Goal: Check status: Check status

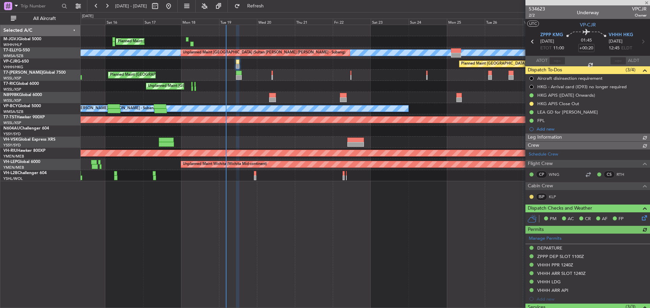
type input "[PERSON_NAME] (EYU)"
type input "F0181"
type input "[PERSON_NAME] (EYU)"
type input "F0181"
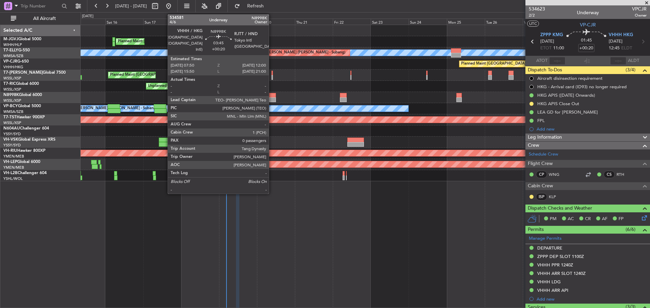
click at [272, 98] on div at bounding box center [272, 99] width 7 height 5
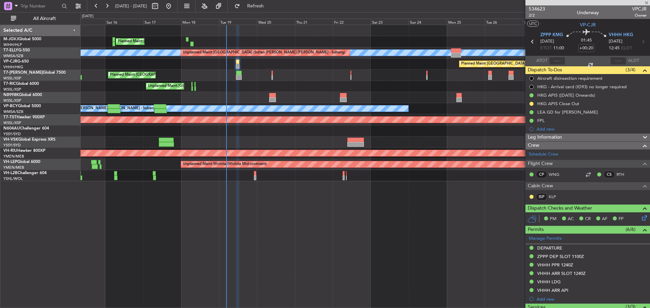
type input "0"
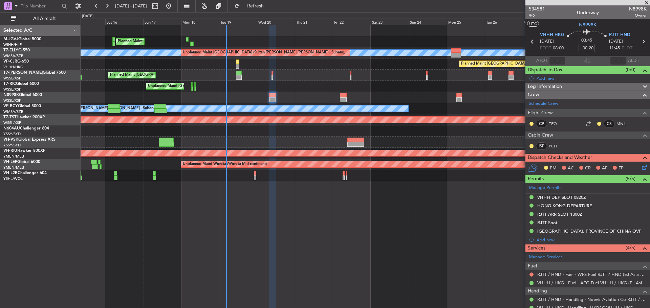
click at [639, 42] on icon at bounding box center [643, 41] width 9 height 9
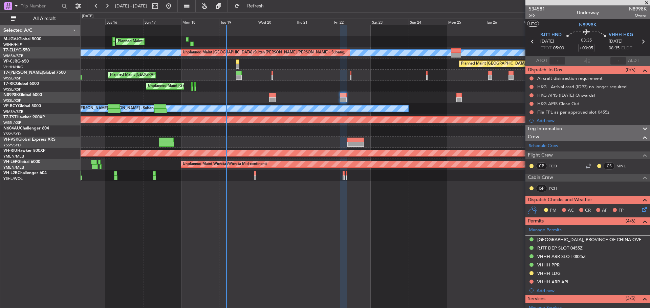
click at [530, 42] on icon at bounding box center [532, 41] width 9 height 9
type input "+00:20"
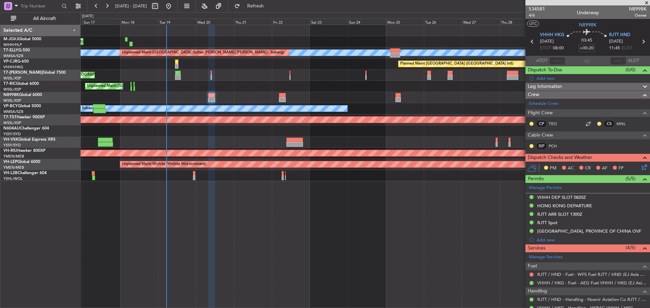
click at [235, 67] on div "Planned Maint [GEOGRAPHIC_DATA] ([GEOGRAPHIC_DATA] Intl) Planned Maint [GEOGRAP…" at bounding box center [365, 64] width 569 height 11
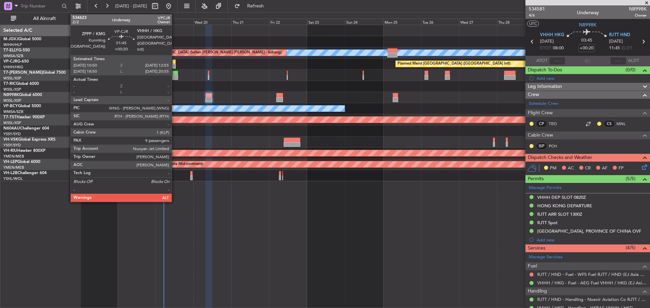
click at [175, 64] on div at bounding box center [173, 62] width 3 height 5
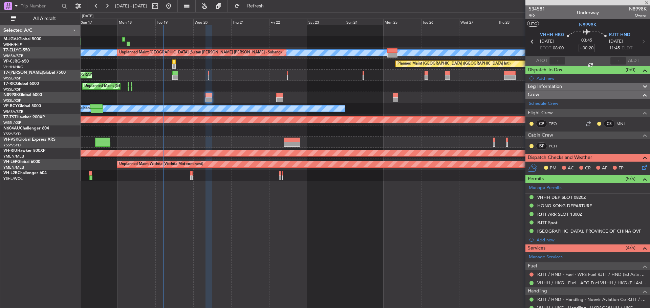
type input "9"
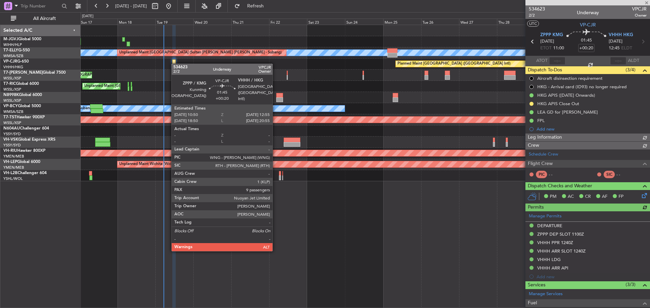
type input "[PERSON_NAME] (EYU)"
type input "F0181"
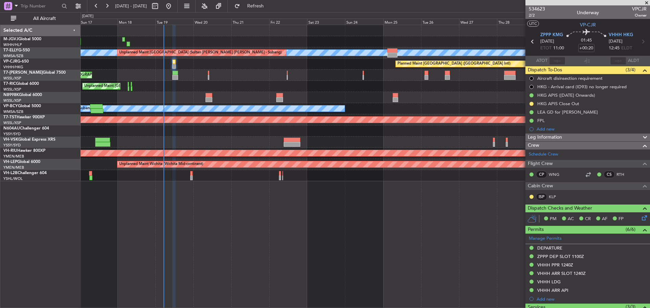
type input "[PERSON_NAME] (EYU)"
type input "F0181"
type input "[PERSON_NAME] (EYU)"
type input "F0181"
type input "[PERSON_NAME] (EYU)"
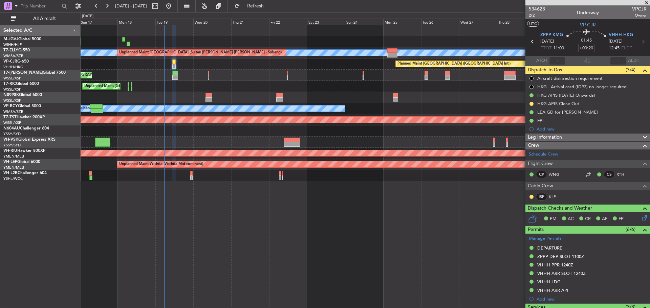
type input "F0181"
type input "[PERSON_NAME] (EYU)"
type input "F0181"
type input "[PERSON_NAME] (EYU)"
type input "F0181"
